Goal: Task Accomplishment & Management: Complete application form

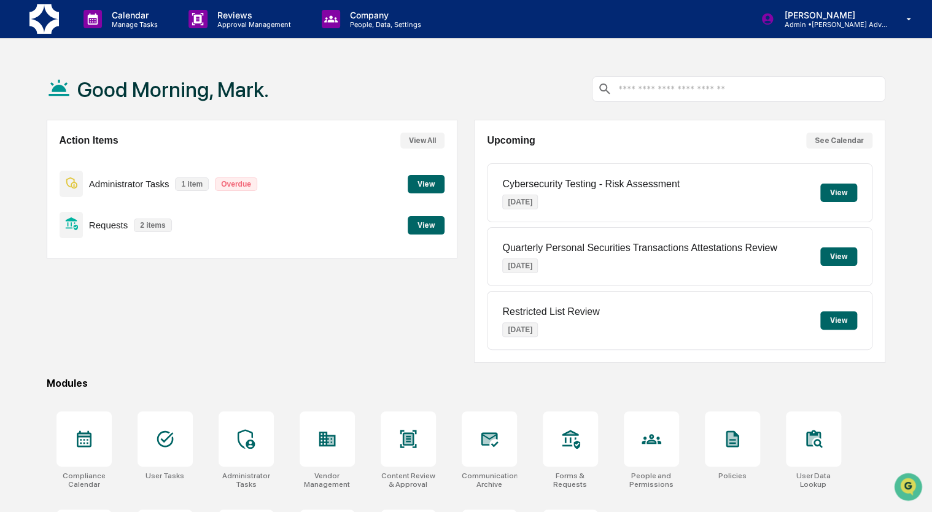
click at [425, 227] on button "View" at bounding box center [426, 225] width 37 height 18
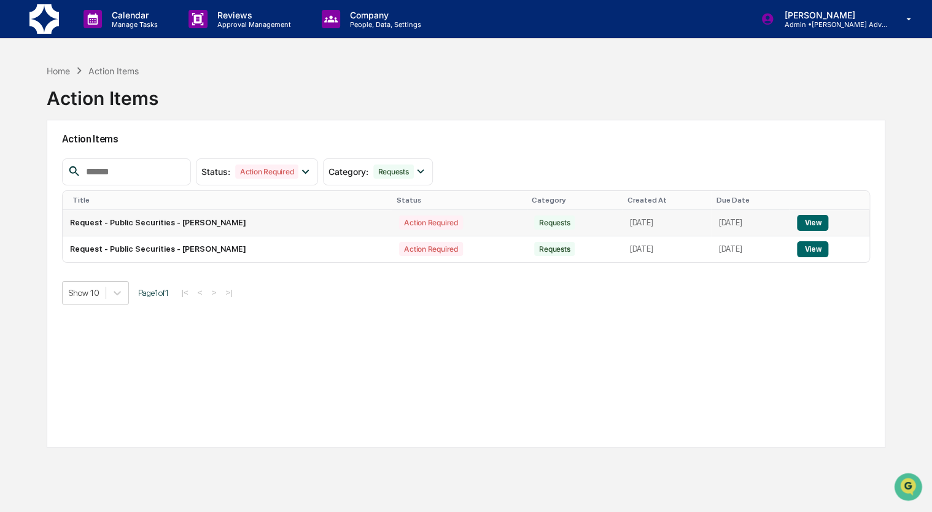
click at [818, 223] on button "View" at bounding box center [812, 223] width 31 height 16
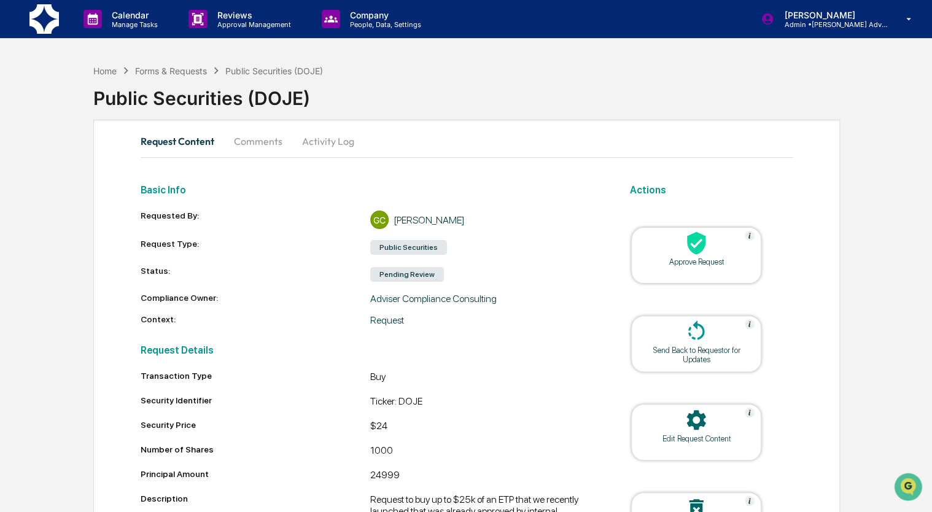
click at [663, 245] on div at bounding box center [696, 244] width 123 height 26
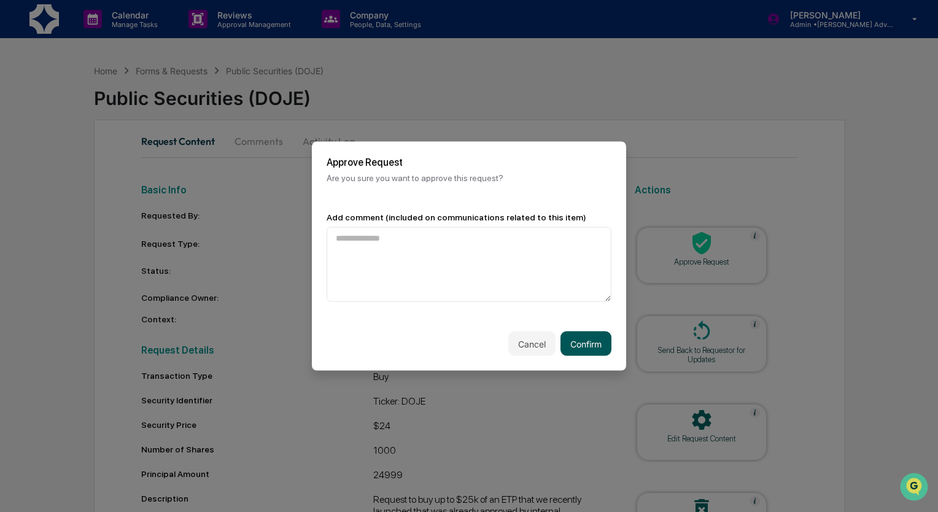
click at [571, 339] on button "Confirm" at bounding box center [585, 344] width 51 height 25
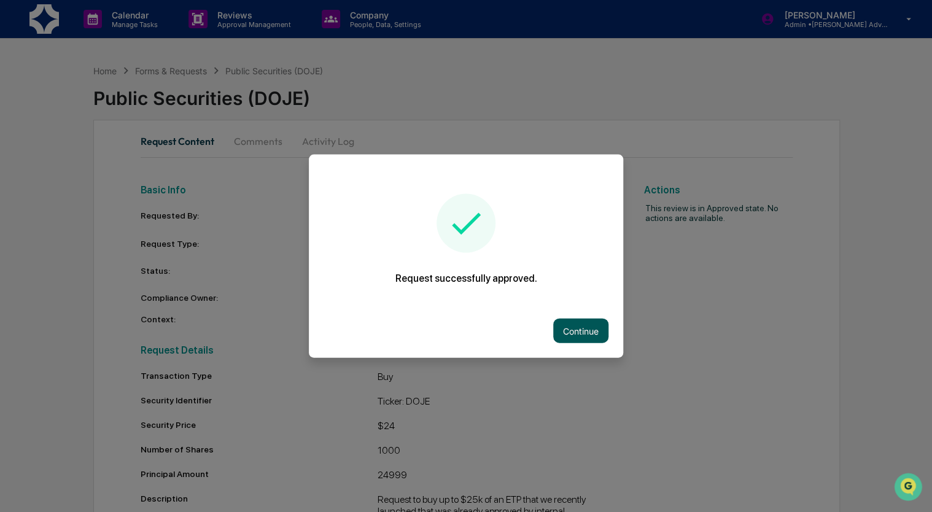
click at [580, 328] on button "Continue" at bounding box center [580, 331] width 55 height 25
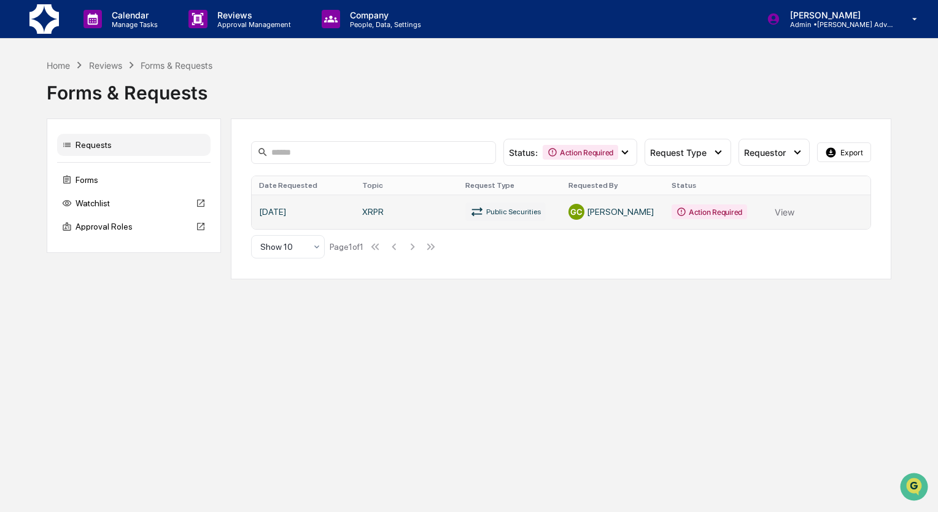
click at [785, 214] on link at bounding box center [561, 212] width 618 height 34
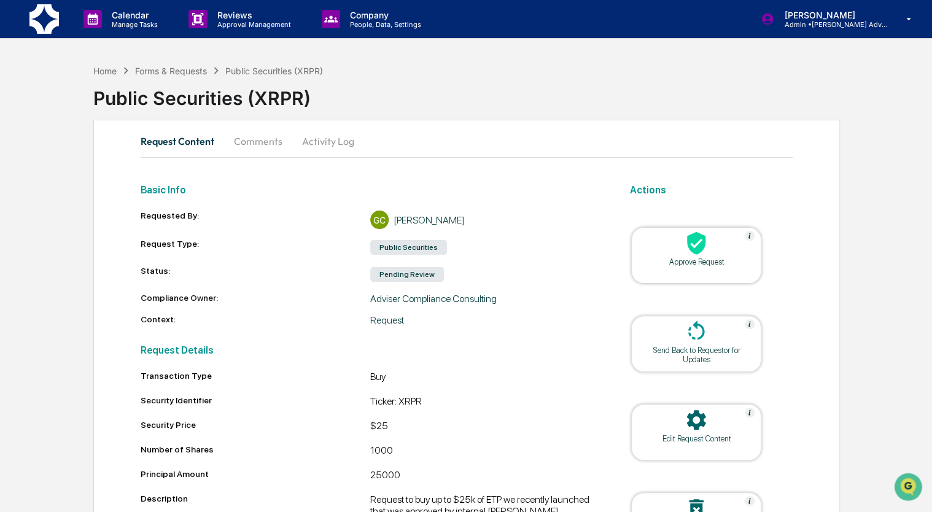
click at [741, 258] on div "Approve Request" at bounding box center [696, 261] width 111 height 9
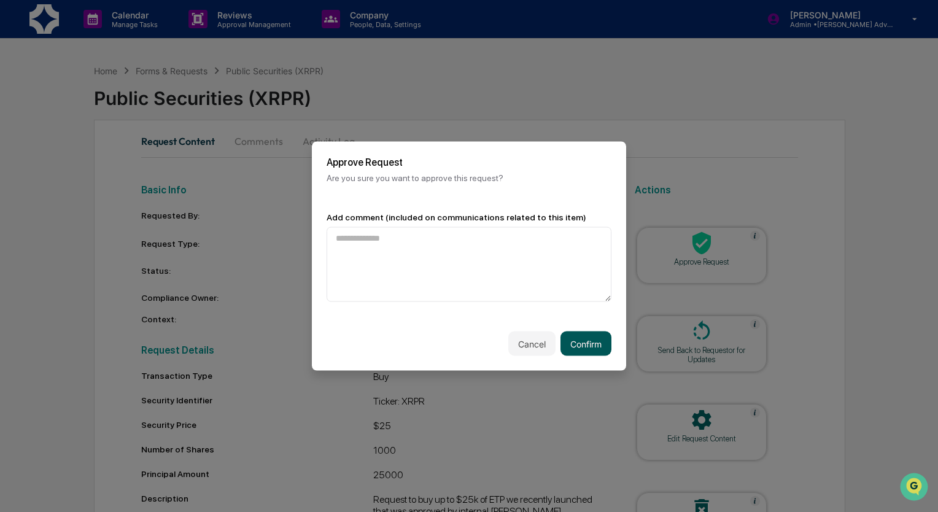
click at [584, 346] on button "Confirm" at bounding box center [585, 344] width 51 height 25
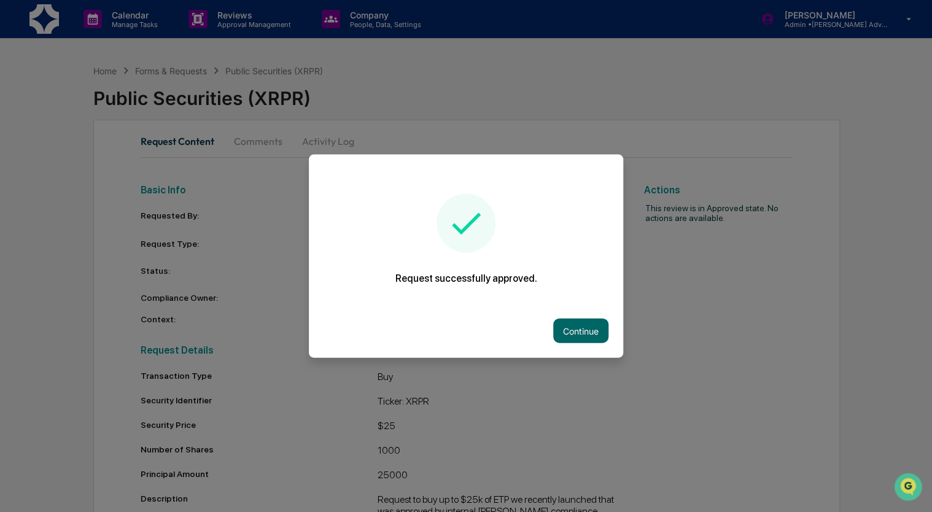
drag, startPoint x: 570, startPoint y: 330, endPoint x: 533, endPoint y: 287, distance: 56.7
click at [563, 317] on div "Continue" at bounding box center [466, 331] width 314 height 54
